Goal: Task Accomplishment & Management: Use online tool/utility

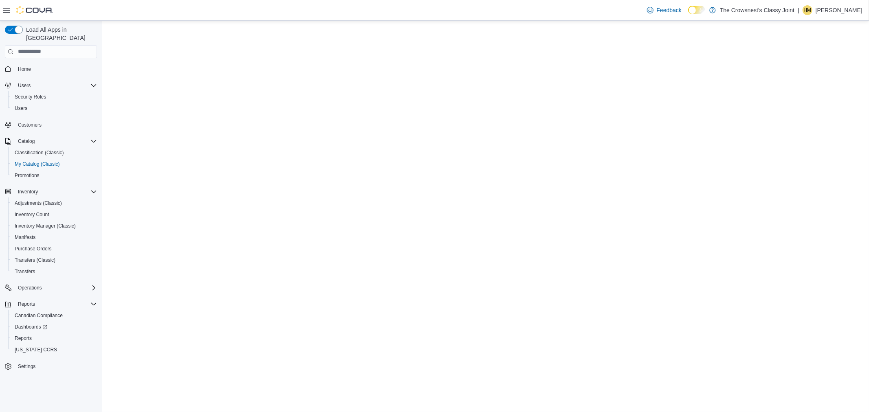
select select "**********"
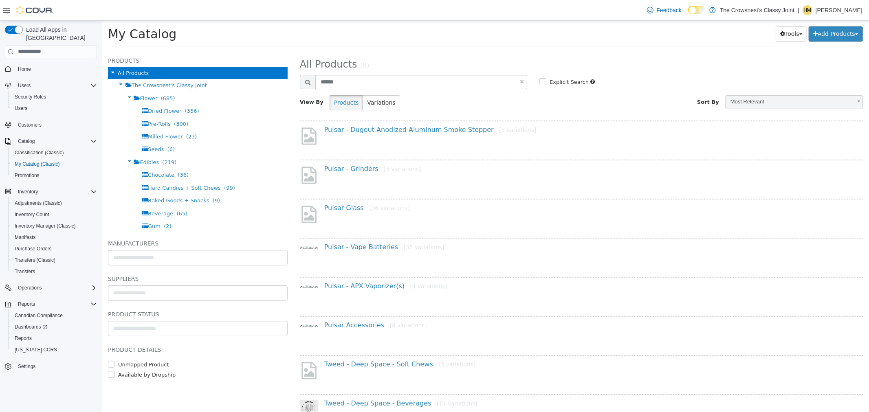
click at [58, 367] on nav "Home Users Security Roles Users Customers Catalog Classification (Classic) My C…" at bounding box center [51, 227] width 92 height 334
click at [25, 335] on span "Reports" at bounding box center [23, 338] width 17 height 7
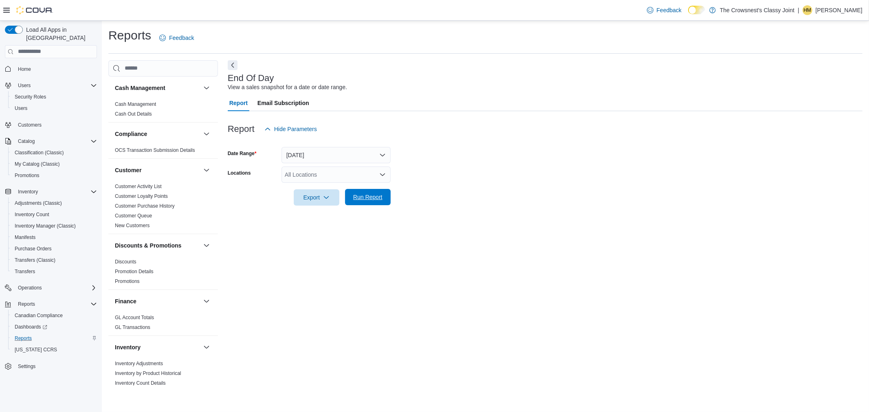
click at [355, 200] on span "Run Report" at bounding box center [367, 197] width 29 height 8
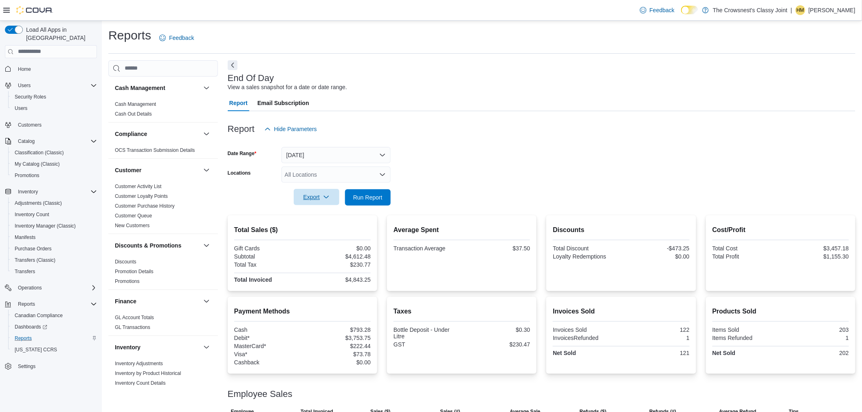
click at [316, 198] on span "Export" at bounding box center [317, 197] width 36 height 16
click at [317, 229] on span "Export to Pdf" at bounding box center [317, 229] width 37 height 7
